Goal: Task Accomplishment & Management: Complete application form

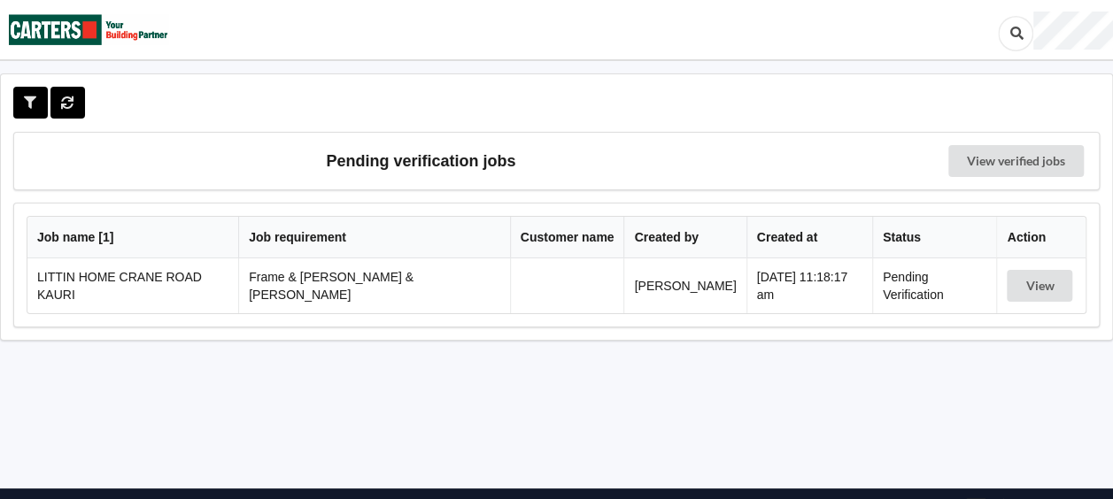
drag, startPoint x: 0, startPoint y: 0, endPoint x: 938, endPoint y: 358, distance: 1004.4
click at [938, 358] on div "Pending verification jobs View verified jobs Job name [ 1 ] Job requirement Cus…" at bounding box center [556, 278] width 1113 height 411
click at [1025, 280] on button "View" at bounding box center [1040, 286] width 66 height 32
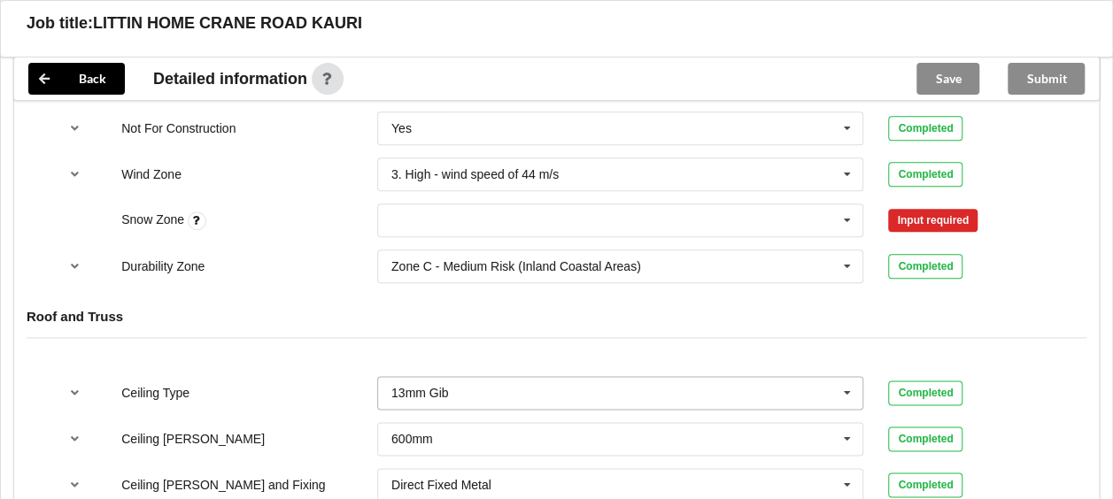
scroll to position [885, 0]
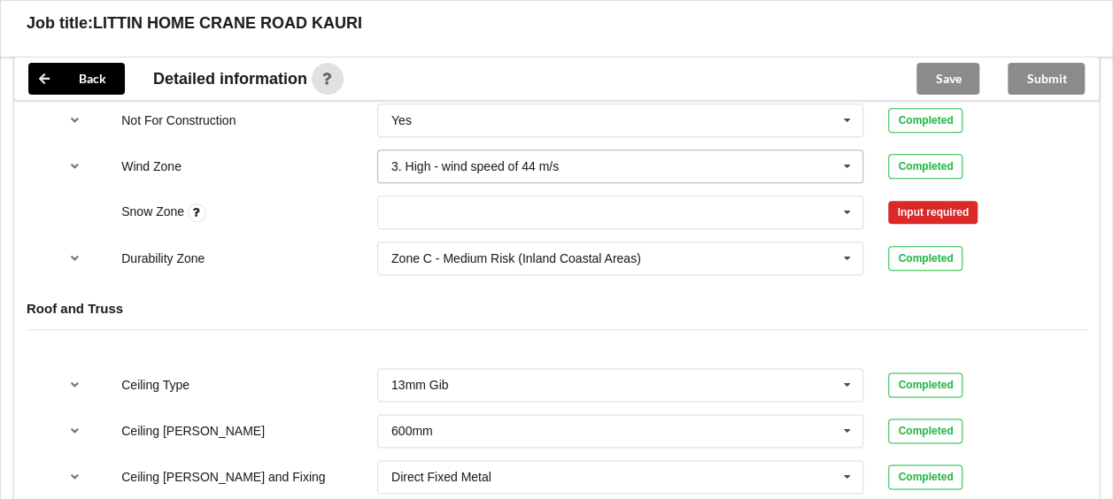
click at [848, 151] on icon at bounding box center [847, 167] width 27 height 33
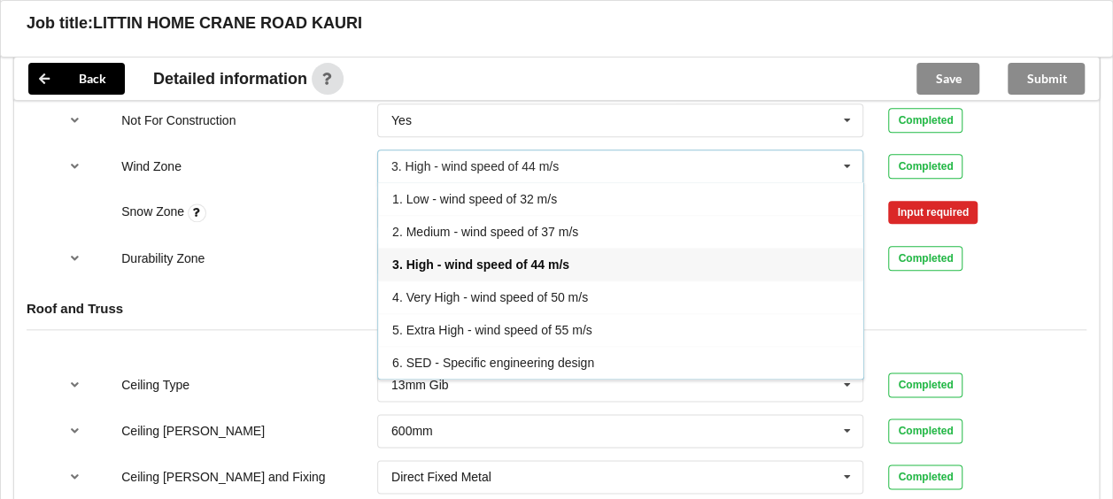
click at [589, 281] on div "4. Very High - wind speed of 50 m/s" at bounding box center [620, 297] width 485 height 33
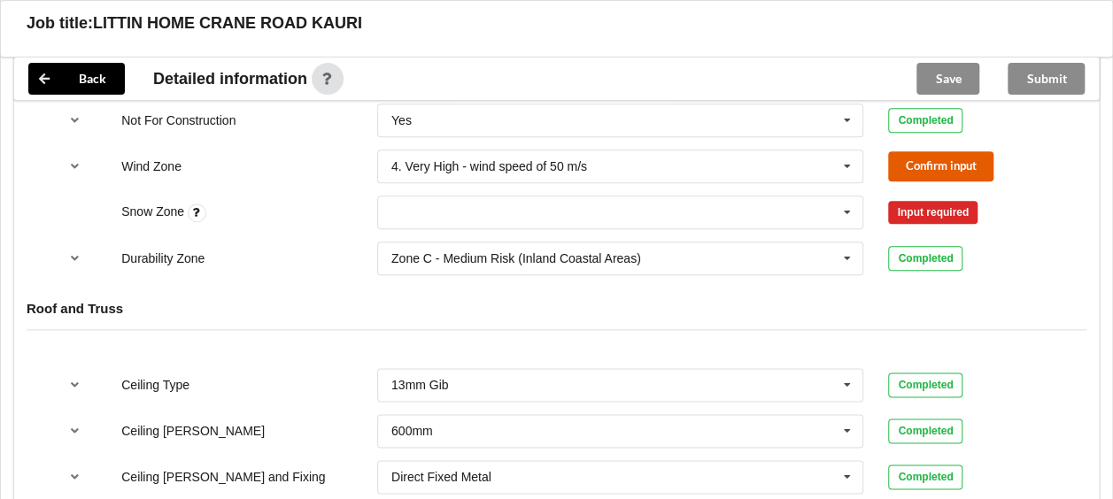
click at [921, 151] on button "Confirm input" at bounding box center [940, 165] width 105 height 29
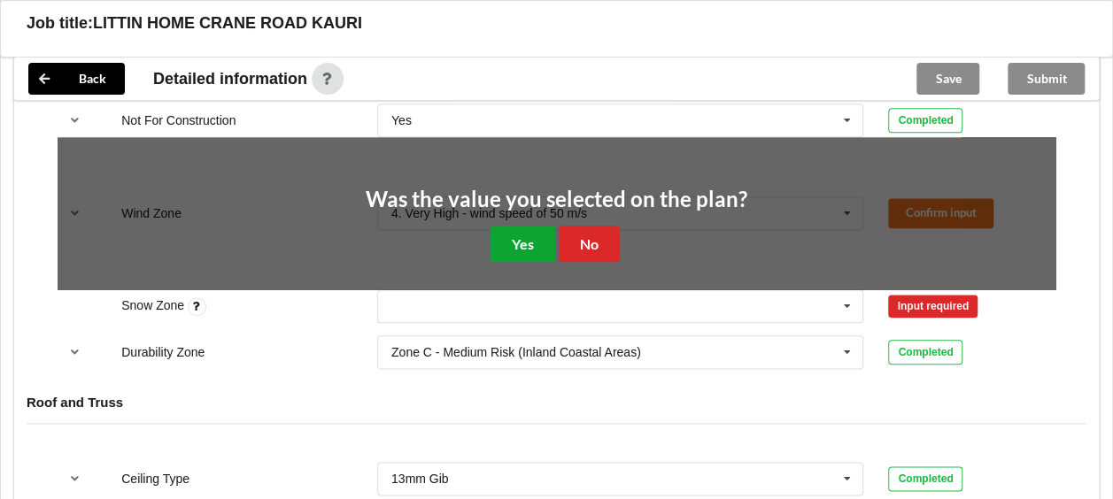
click at [521, 228] on button "Yes" at bounding box center [522, 244] width 65 height 36
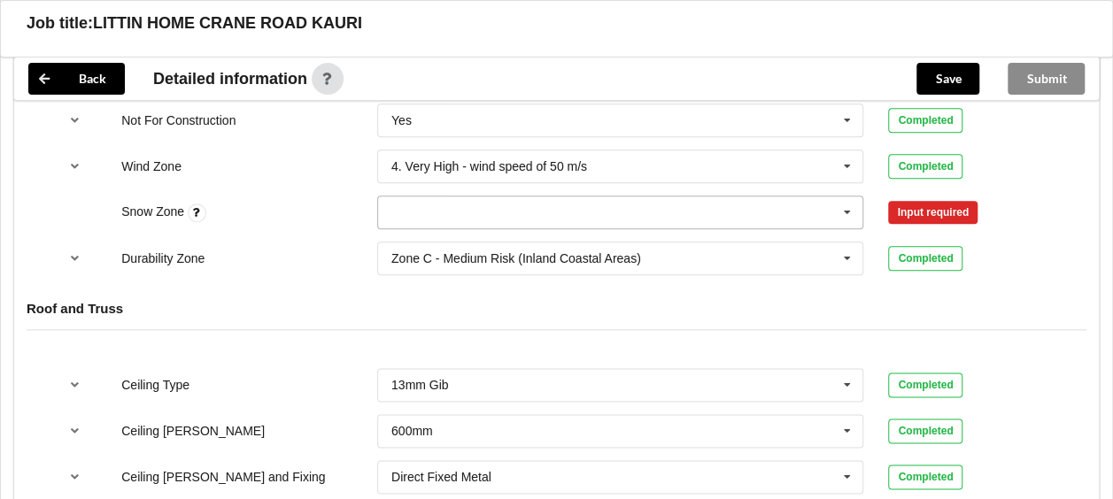
drag, startPoint x: 840, startPoint y: 193, endPoint x: 833, endPoint y: 187, distance: 9.4
click at [836, 197] on icon at bounding box center [847, 213] width 27 height 33
click at [505, 228] on div "N0" at bounding box center [620, 244] width 485 height 33
click at [938, 197] on button "Confirm input" at bounding box center [940, 211] width 105 height 29
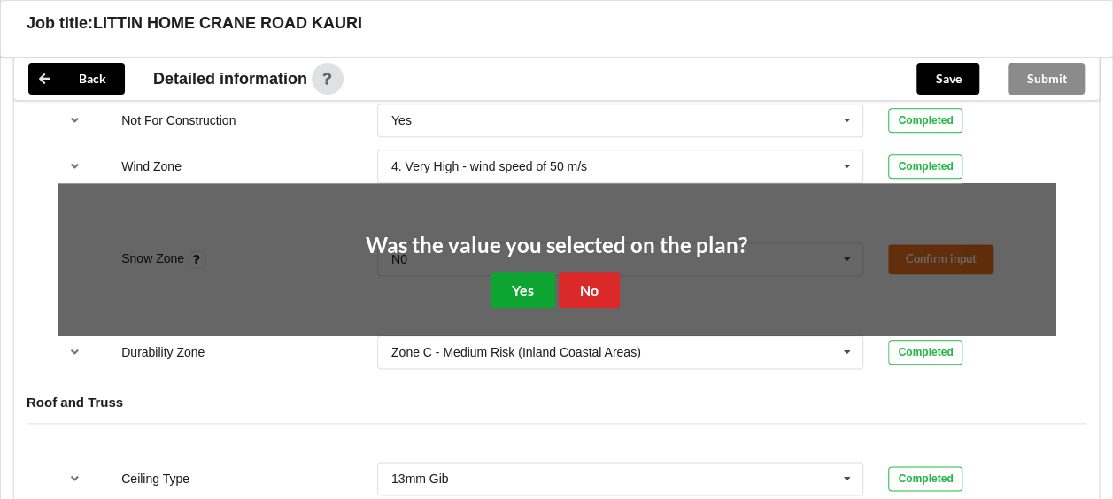
click at [524, 272] on button "Yes" at bounding box center [522, 290] width 65 height 36
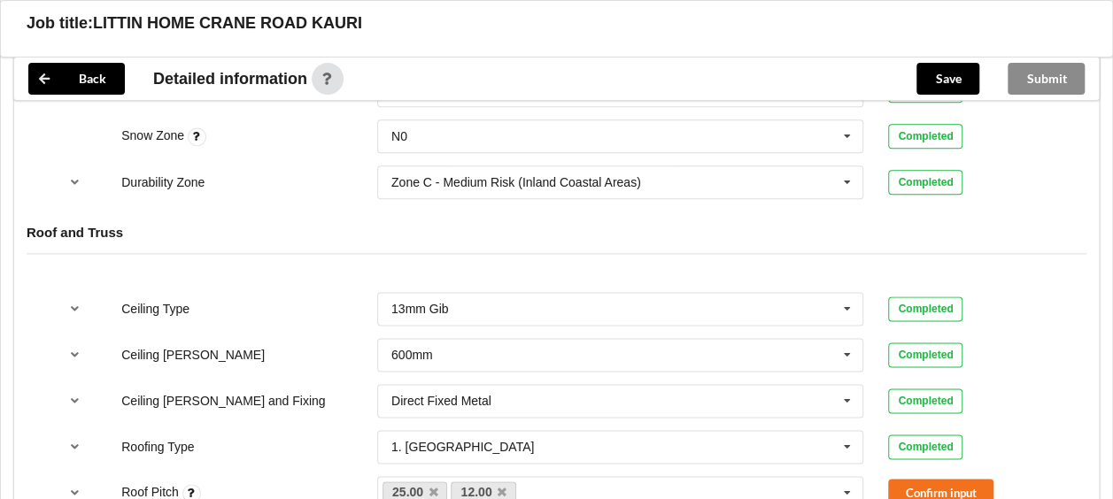
scroll to position [1062, 0]
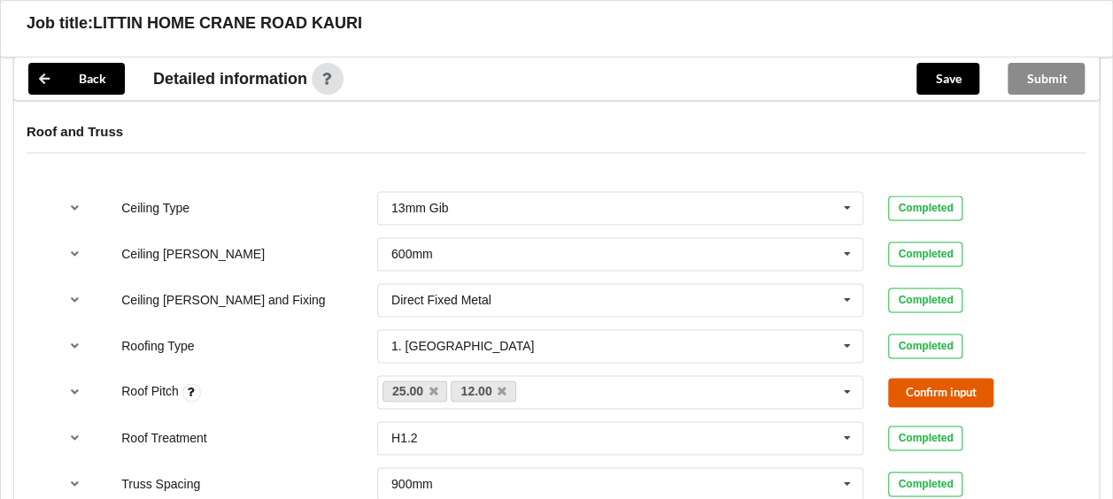
click at [911, 378] on button "Confirm input" at bounding box center [940, 392] width 105 height 29
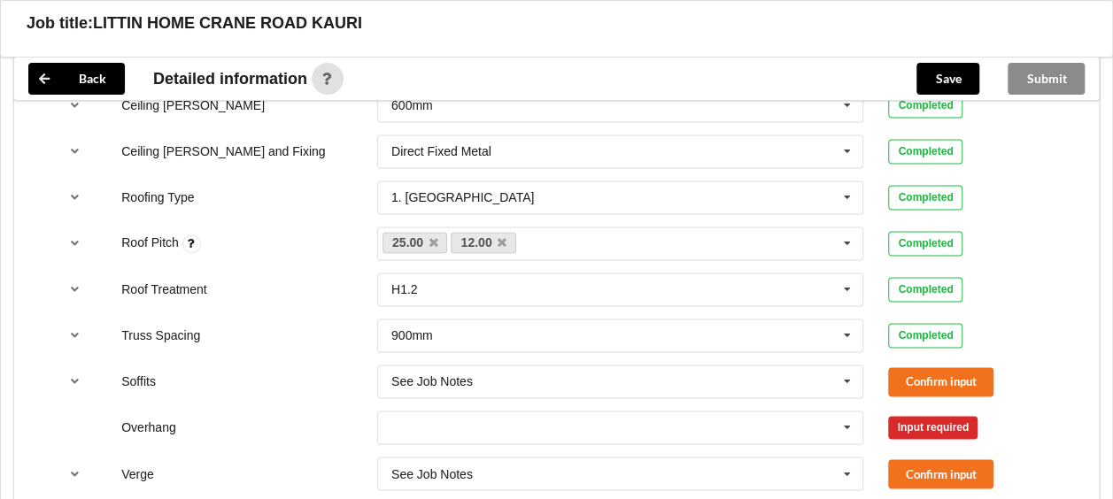
scroll to position [1240, 0]
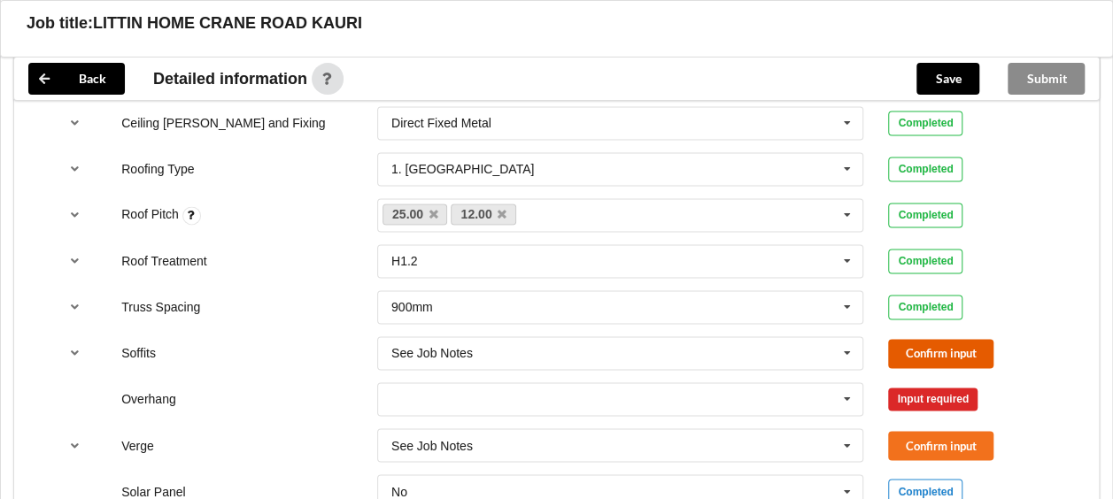
click at [941, 339] on button "Confirm input" at bounding box center [940, 353] width 105 height 29
click at [852, 383] on icon at bounding box center [847, 399] width 27 height 33
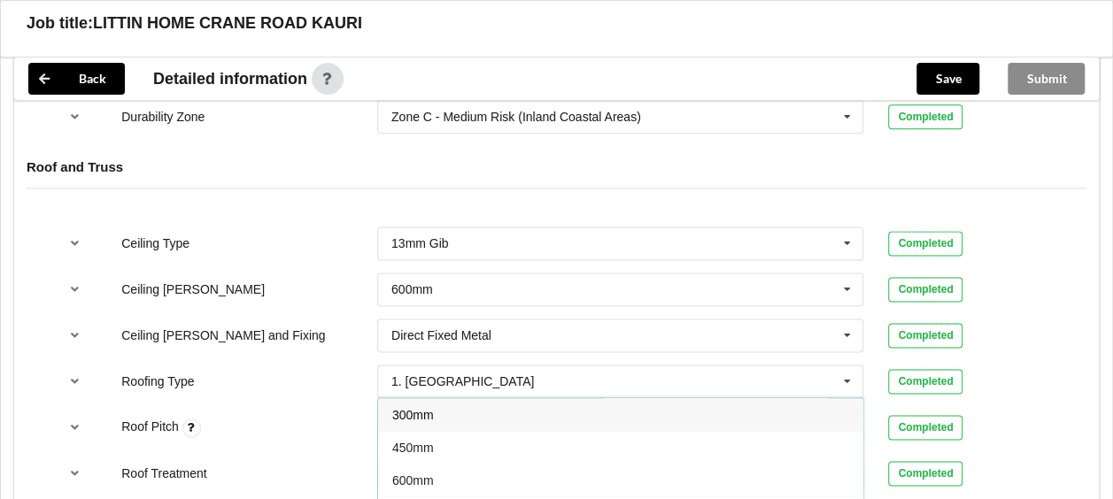
scroll to position [1062, 0]
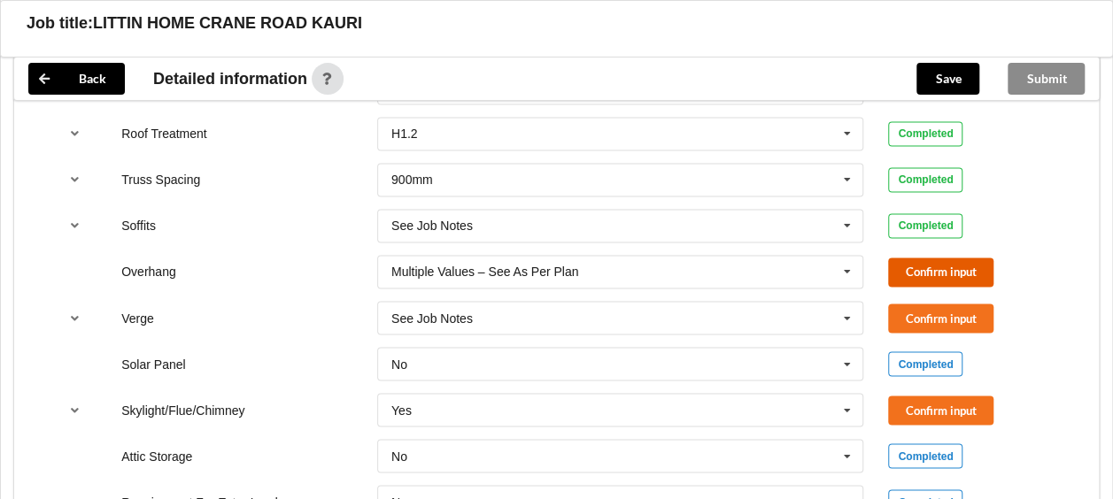
click at [913, 258] on button "Confirm input" at bounding box center [940, 272] width 105 height 29
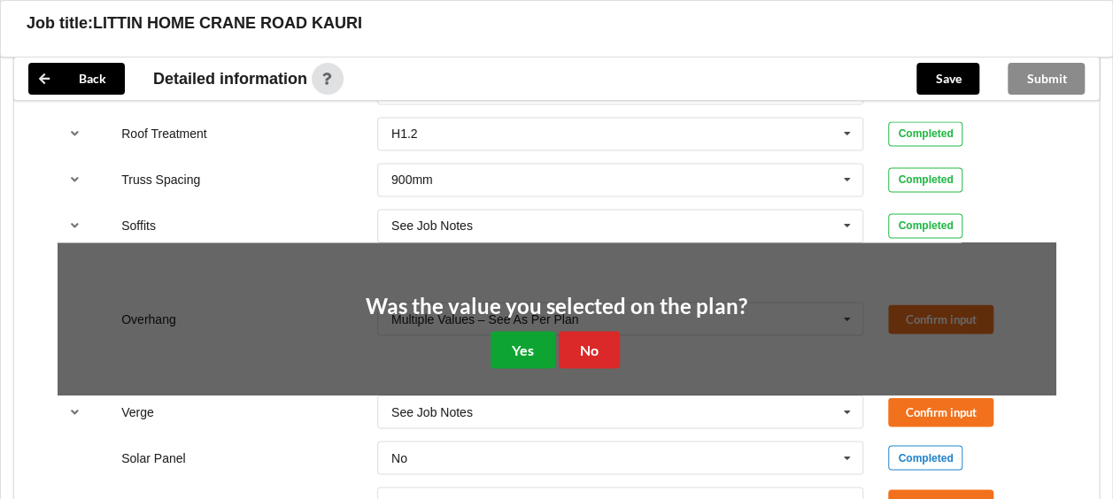
click at [531, 341] on button "Yes" at bounding box center [522, 349] width 65 height 36
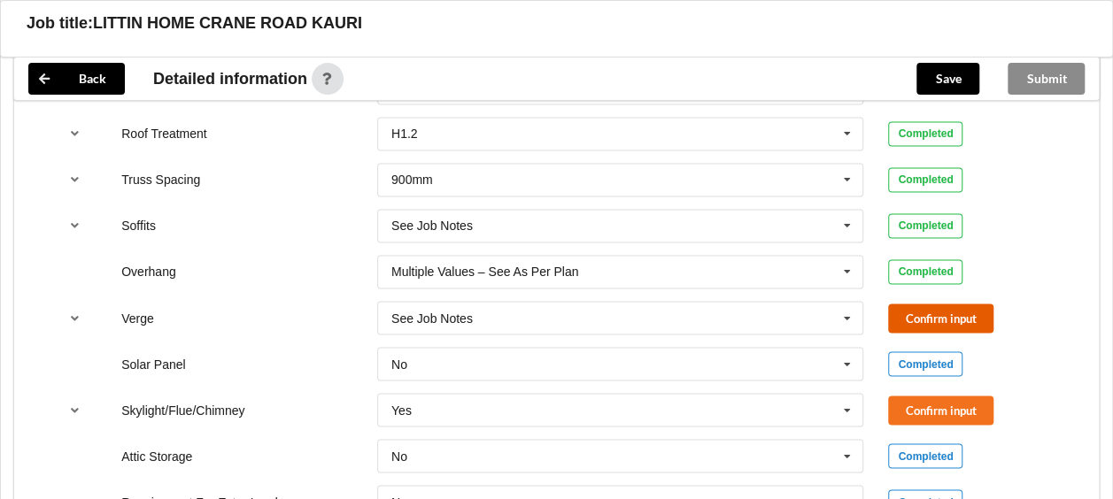
click at [929, 304] on button "Confirm input" at bounding box center [940, 318] width 105 height 29
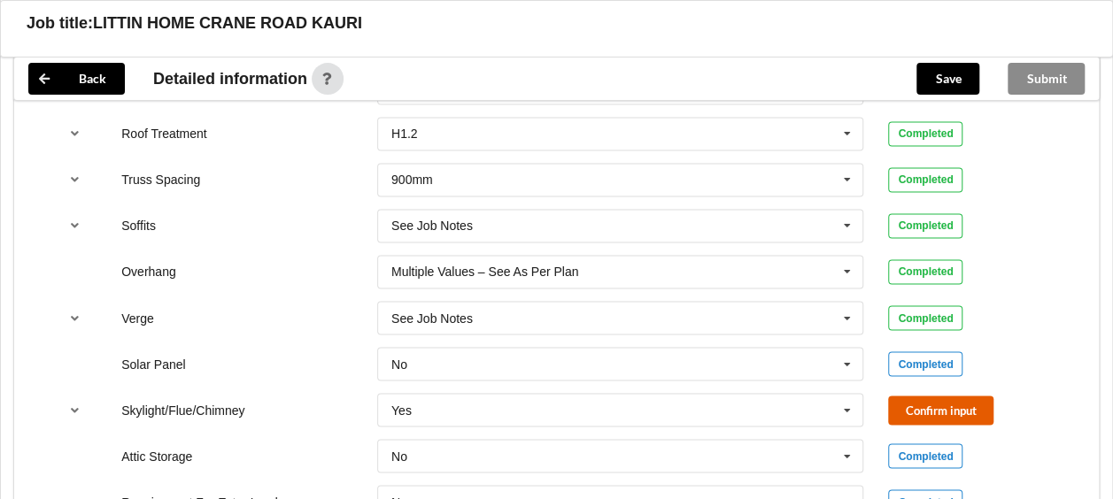
click at [923, 396] on button "Confirm input" at bounding box center [940, 410] width 105 height 29
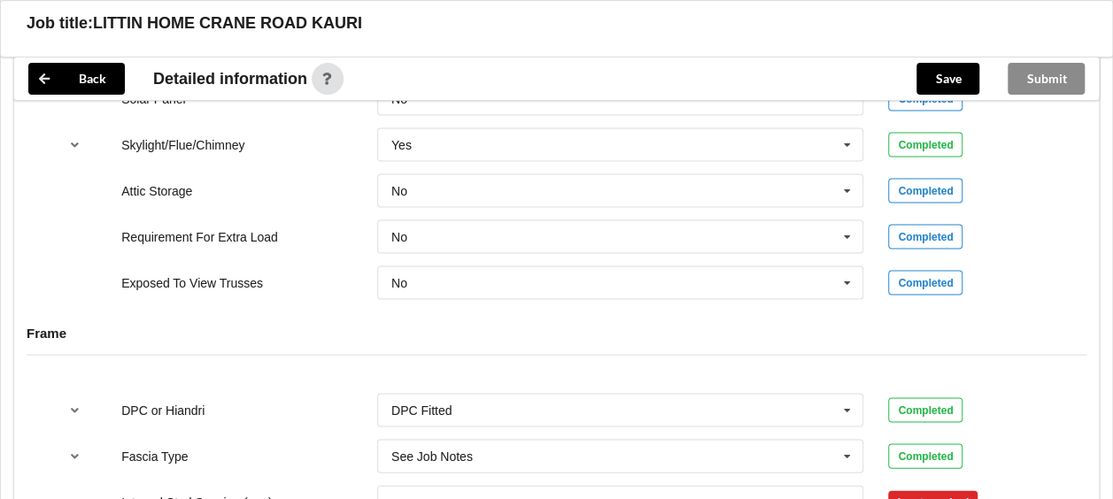
scroll to position [1898, 0]
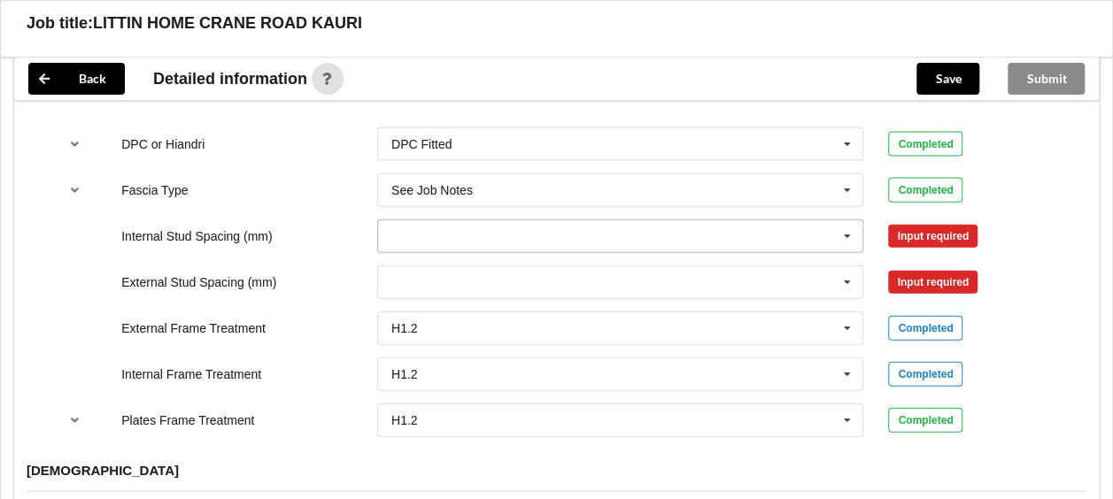
click at [851, 220] on icon at bounding box center [847, 236] width 27 height 33
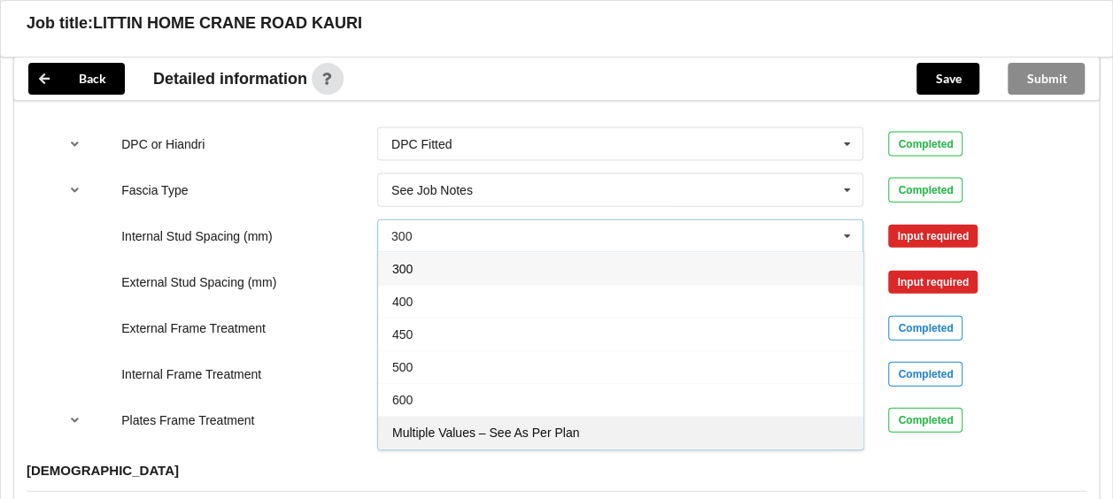
click at [472, 426] on span "Multiple Values – See As Per Plan" at bounding box center [485, 433] width 187 height 14
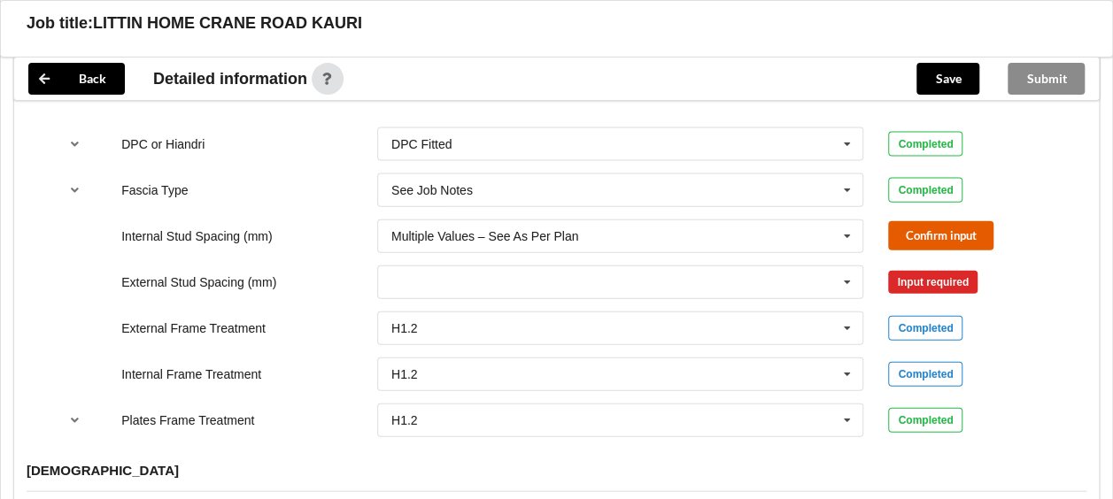
click at [919, 221] on button "Confirm input" at bounding box center [940, 235] width 105 height 29
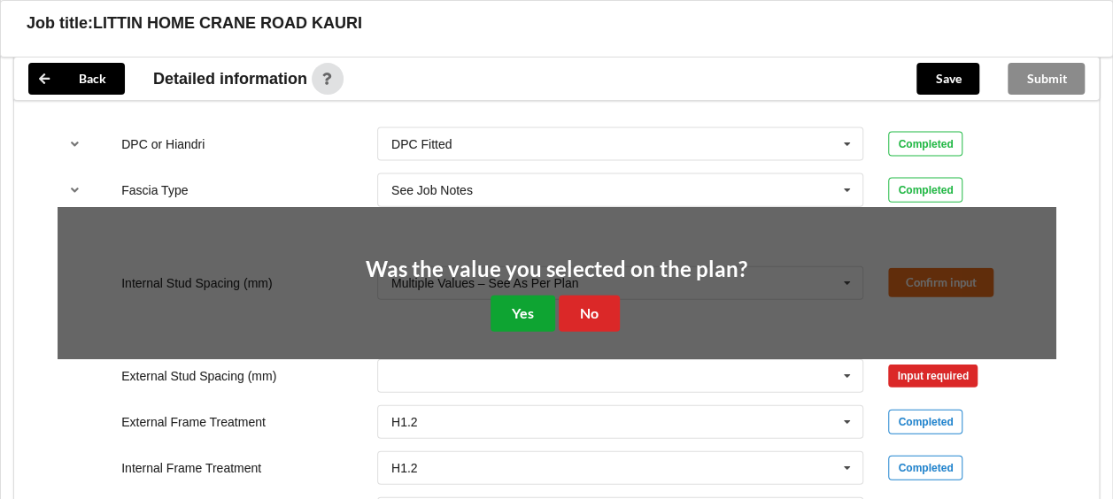
click at [514, 300] on button "Yes" at bounding box center [522, 314] width 65 height 36
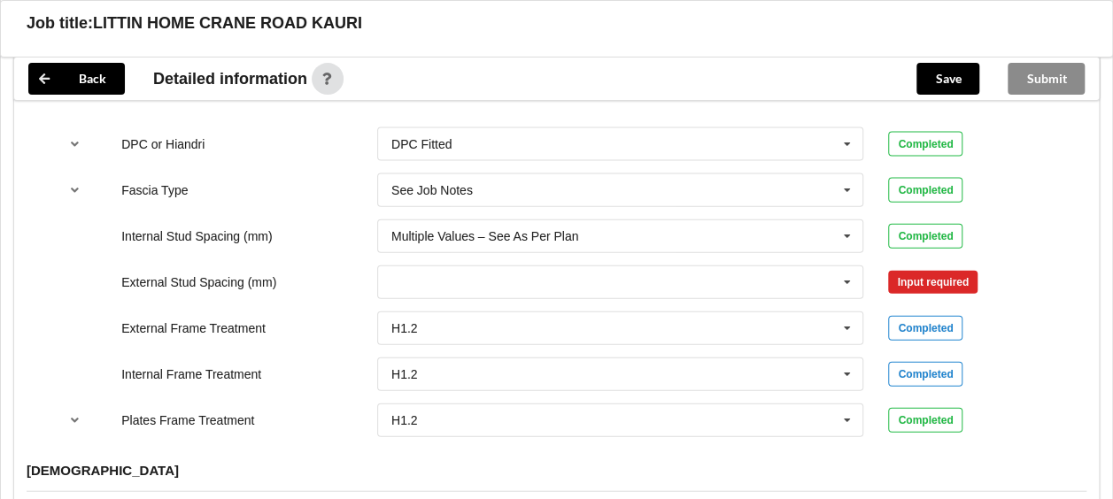
click at [908, 271] on div "Input required" at bounding box center [932, 282] width 89 height 23
click at [924, 271] on div "Input required" at bounding box center [932, 282] width 89 height 23
click at [846, 266] on icon at bounding box center [847, 282] width 27 height 33
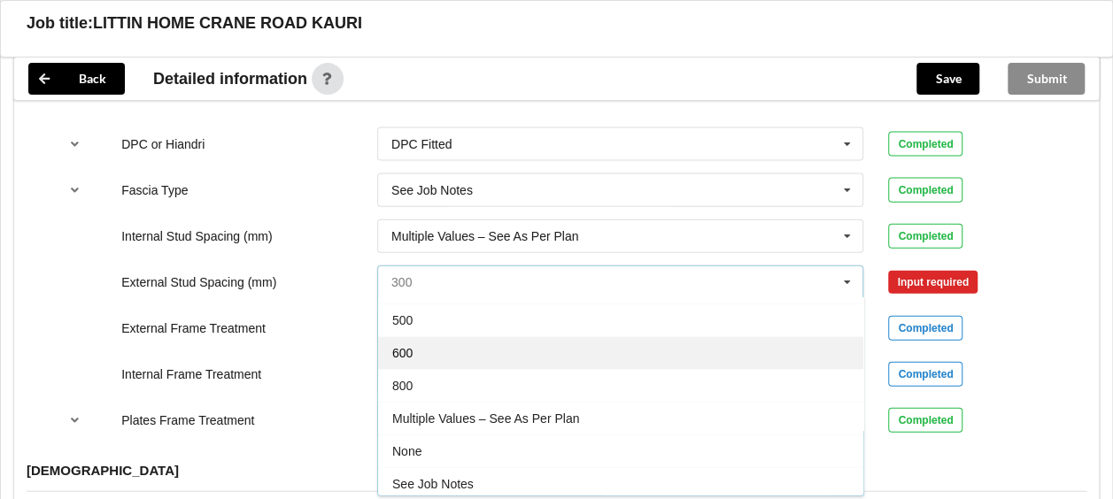
scroll to position [94, 0]
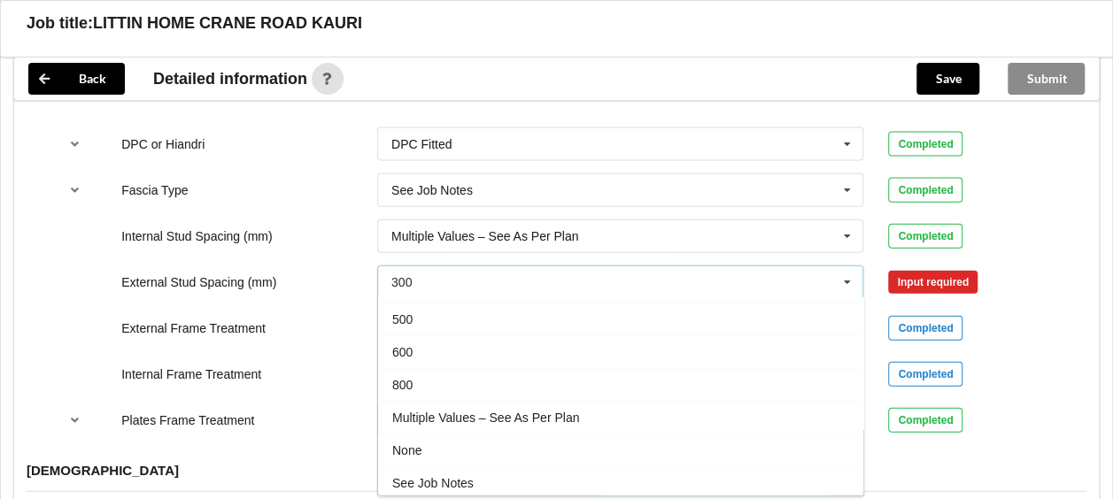
drag, startPoint x: 464, startPoint y: 398, endPoint x: 494, endPoint y: 390, distance: 31.4
click at [464, 411] on span "Multiple Values – See As Per Plan" at bounding box center [485, 418] width 187 height 14
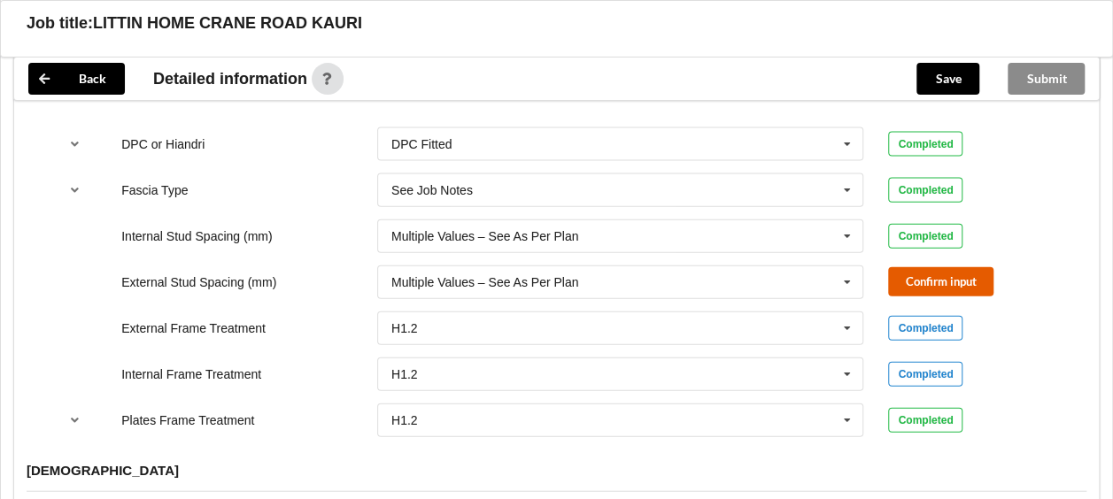
click at [970, 267] on button "Confirm input" at bounding box center [940, 281] width 105 height 29
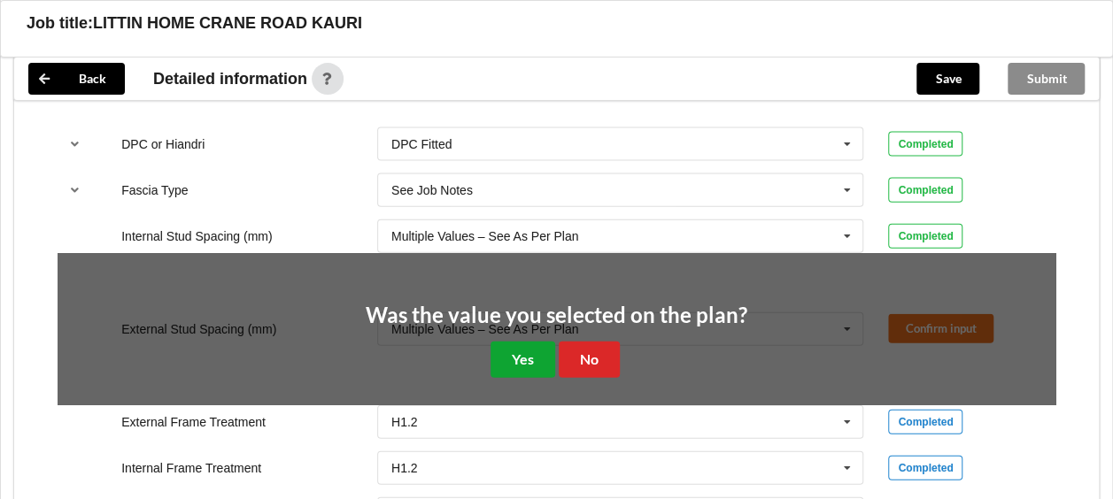
click at [541, 344] on button "Yes" at bounding box center [522, 360] width 65 height 36
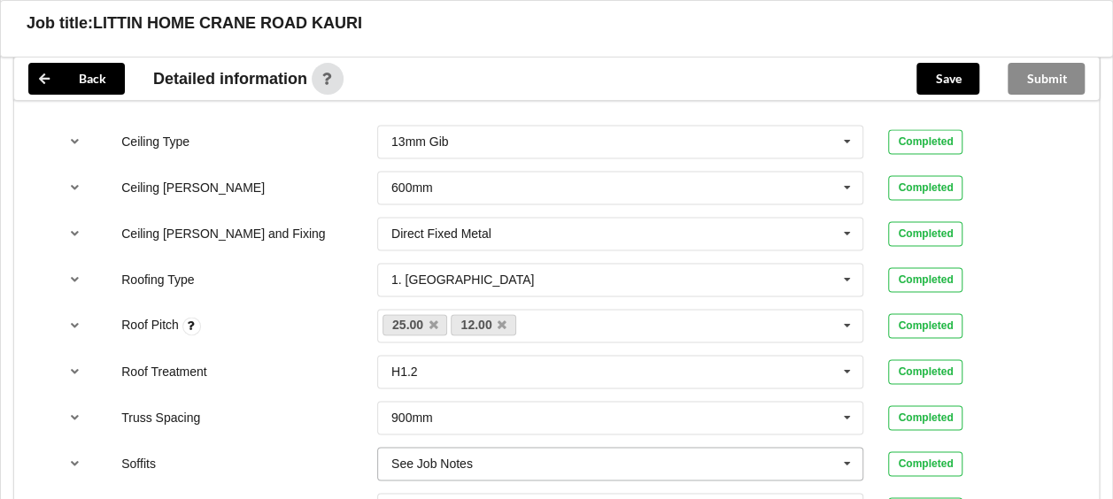
scroll to position [1101, 0]
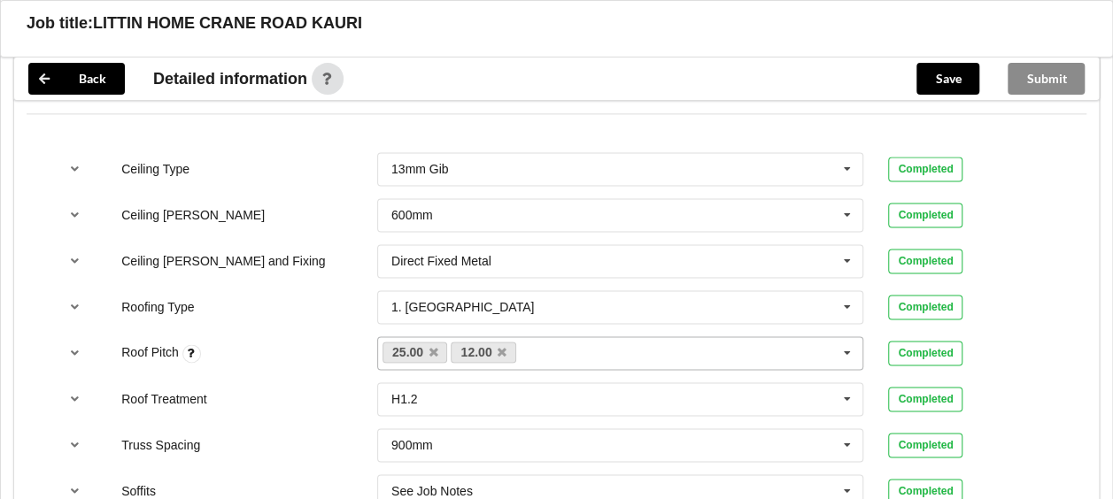
click at [558, 336] on div "25.00 12.00 None" at bounding box center [620, 353] width 487 height 34
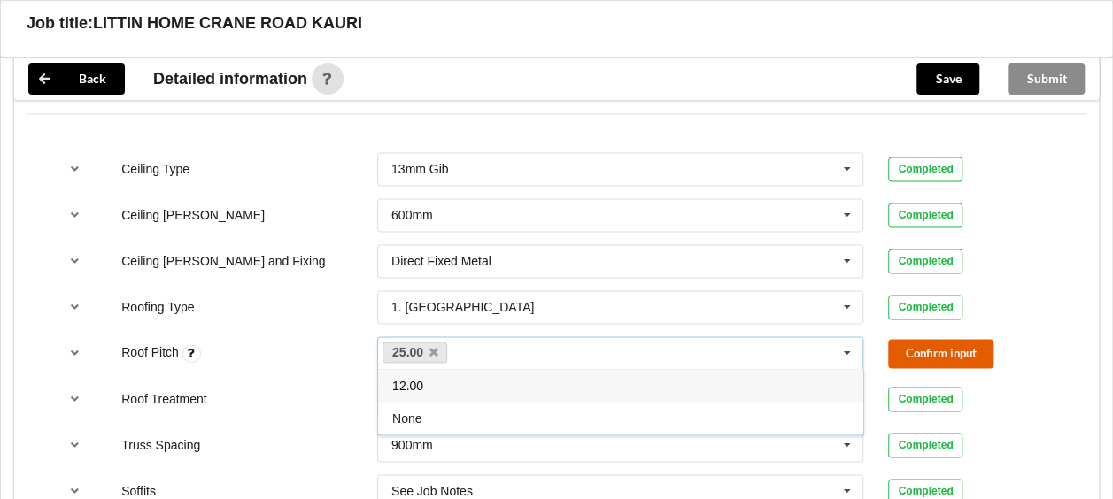
click at [932, 339] on button "Confirm input" at bounding box center [940, 353] width 105 height 29
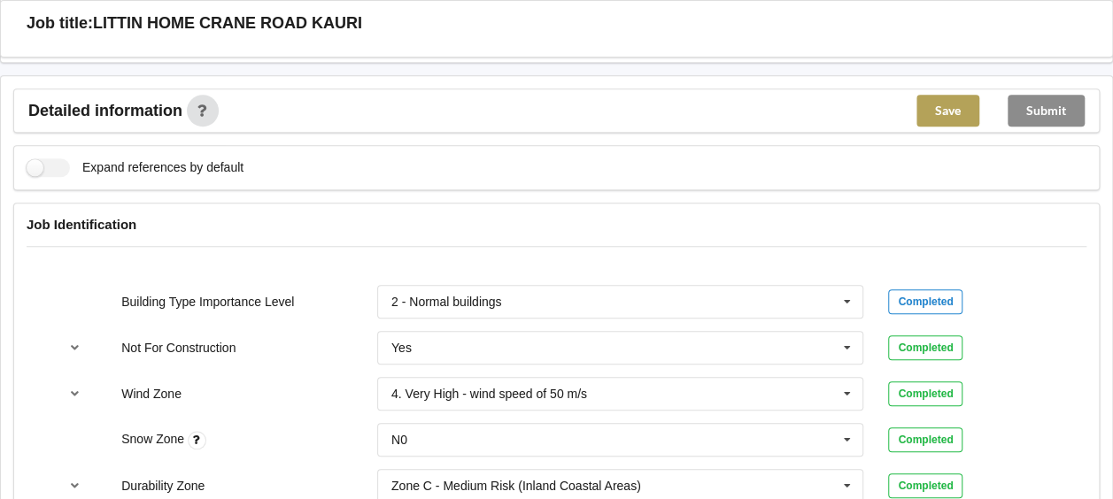
click at [939, 95] on button "Save" at bounding box center [947, 111] width 63 height 32
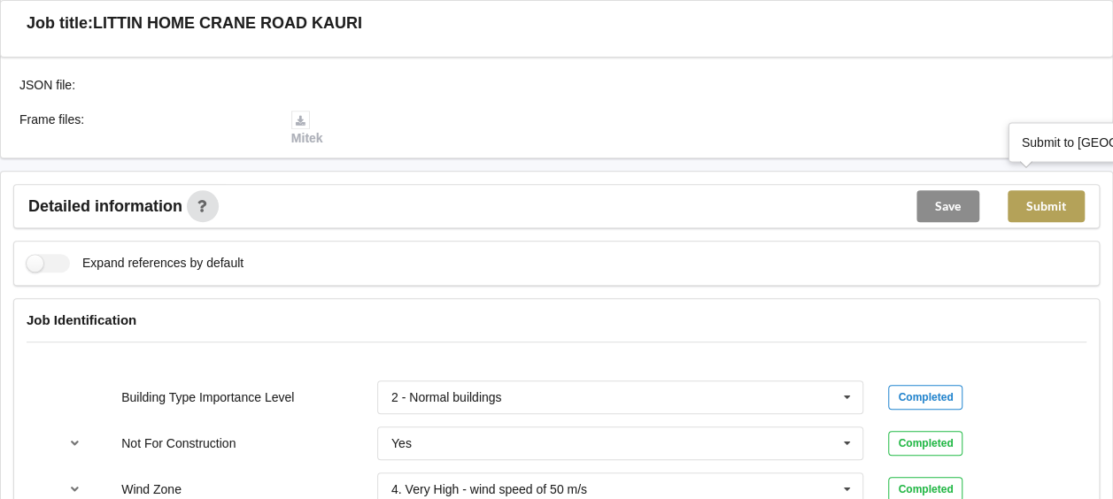
click at [1062, 190] on button "Submit" at bounding box center [1046, 206] width 77 height 32
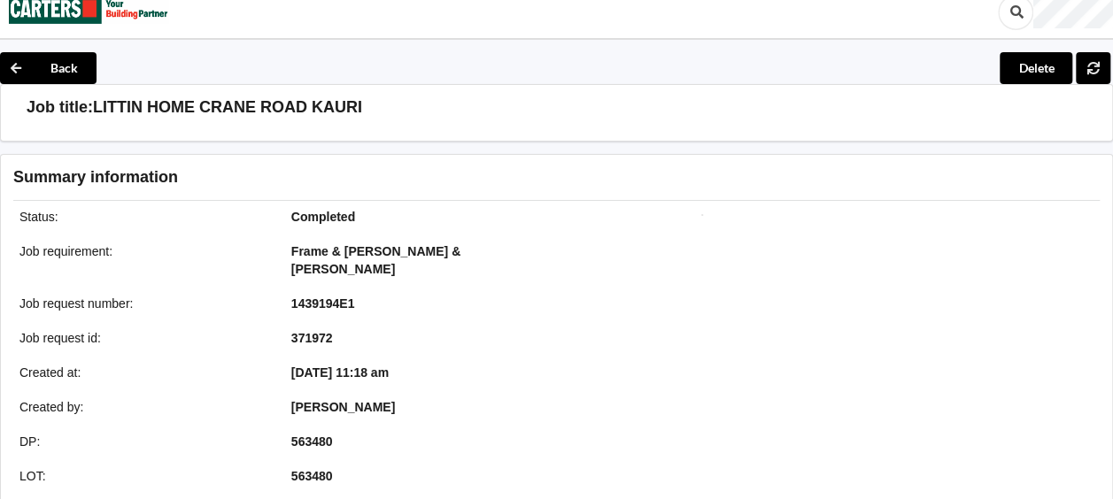
scroll to position [0, 0]
